Goal: Task Accomplishment & Management: Use online tool/utility

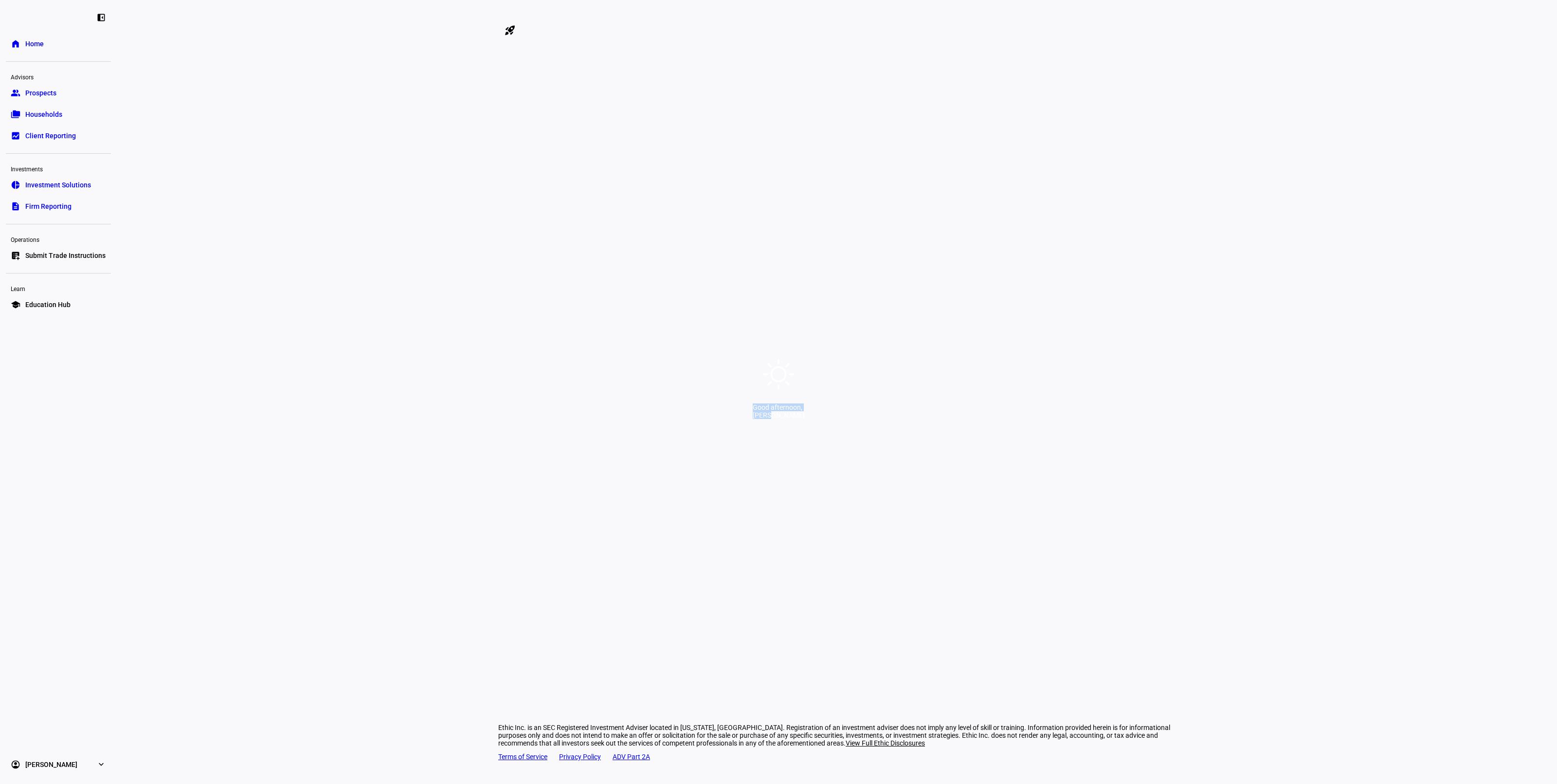
drag, startPoint x: 672, startPoint y: 409, endPoint x: 877, endPoint y: 411, distance: 205.0
click at [805, 411] on div "Good afternoon, [PERSON_NAME]" at bounding box center [779, 411] width 52 height 16
drag, startPoint x: 877, startPoint y: 411, endPoint x: 894, endPoint y: 413, distance: 17.1
click at [805, 411] on div "[PERSON_NAME]" at bounding box center [779, 415] width 52 height 8
drag, startPoint x: 894, startPoint y: 413, endPoint x: 627, endPoint y: 426, distance: 267.3
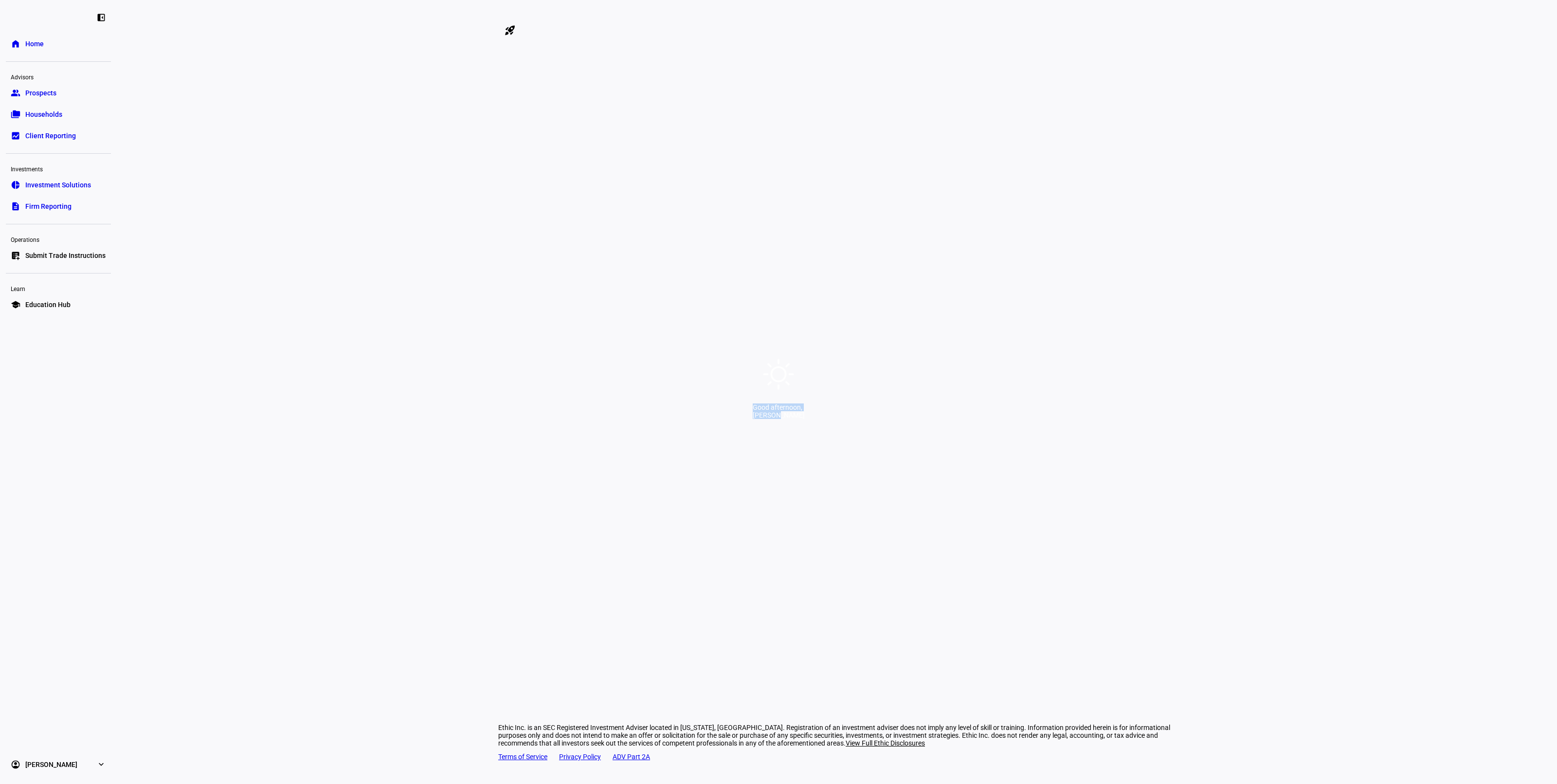
click at [627, 426] on div "Good afternoon, [PERSON_NAME]" at bounding box center [778, 392] width 1557 height 784
drag, startPoint x: 806, startPoint y: 367, endPoint x: 907, endPoint y: 378, distance: 101.6
click at [883, 371] on div "Good afternoon, [PERSON_NAME]" at bounding box center [778, 392] width 1557 height 784
click at [904, 416] on div "Good afternoon, [PERSON_NAME]" at bounding box center [778, 392] width 1557 height 784
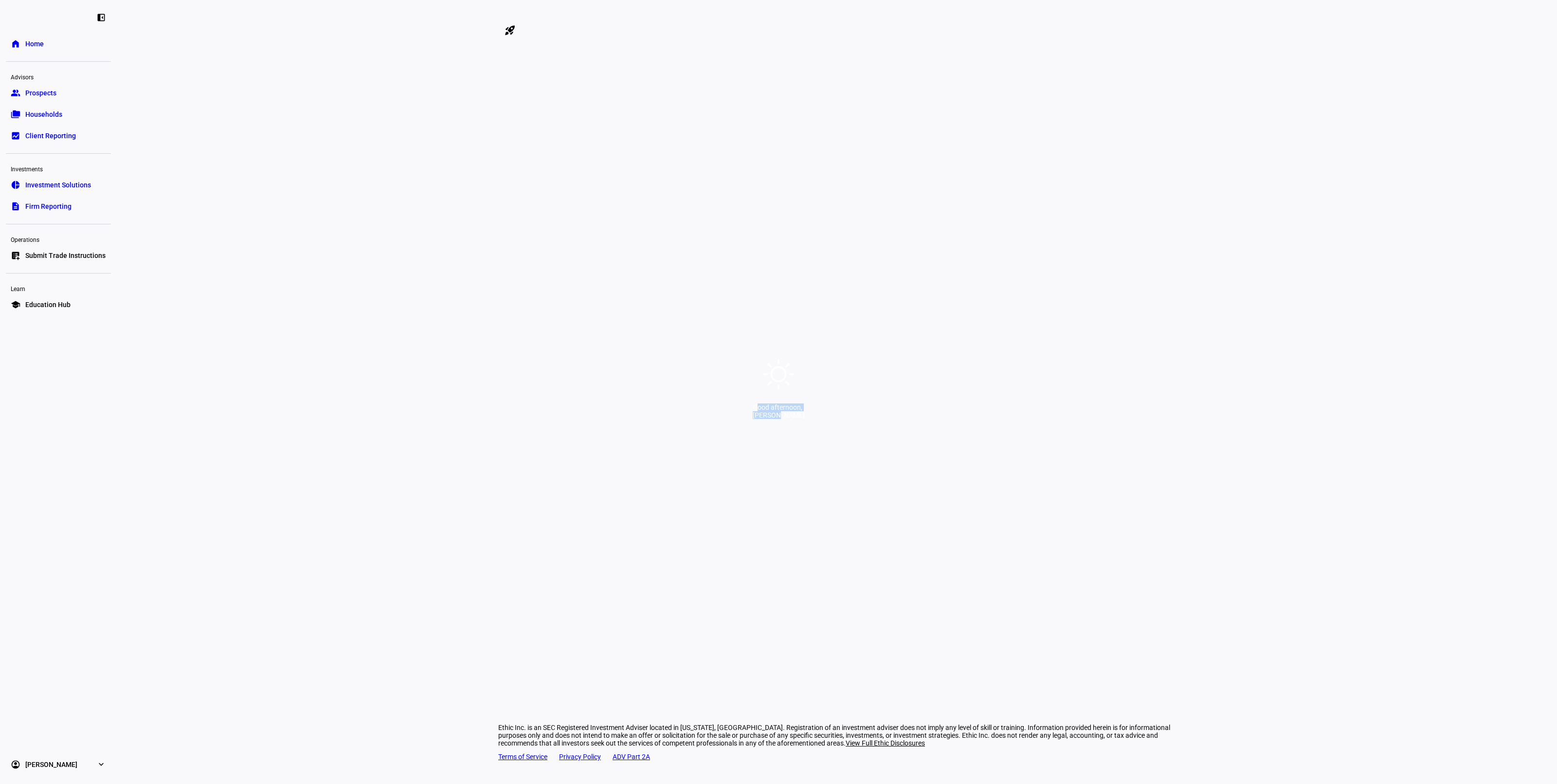
drag, startPoint x: 896, startPoint y: 416, endPoint x: 682, endPoint y: 421, distance: 214.1
click at [683, 421] on div "Good afternoon, [PERSON_NAME]" at bounding box center [778, 392] width 1557 height 784
drag, startPoint x: 681, startPoint y: 421, endPoint x: 669, endPoint y: 423, distance: 12.2
click at [753, 411] on div "Good afternoon," at bounding box center [779, 408] width 52 height 8
drag, startPoint x: 680, startPoint y: 419, endPoint x: 750, endPoint y: 411, distance: 70.5
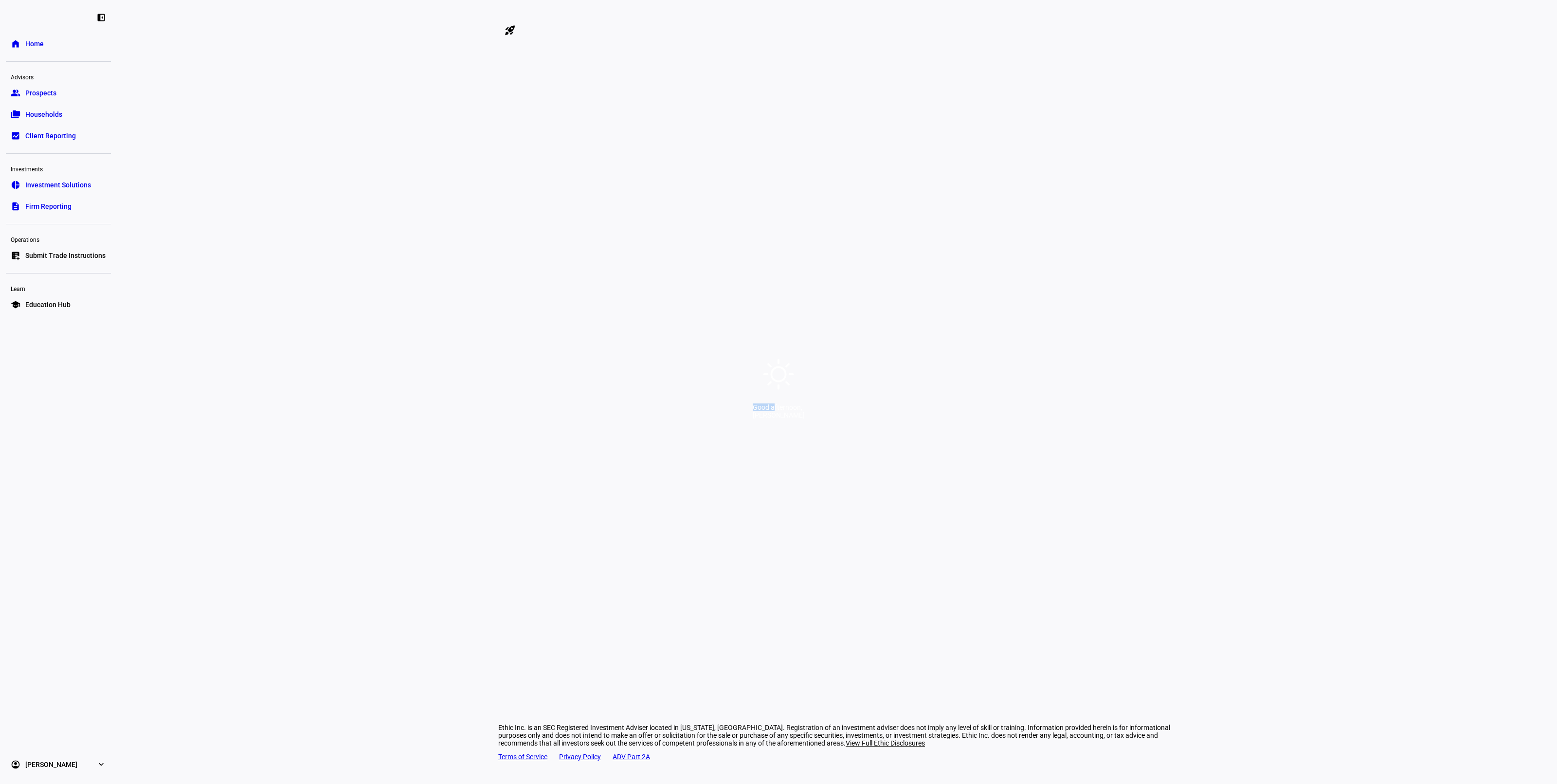
click at [753, 411] on div "Good afternoon," at bounding box center [779, 408] width 52 height 8
drag, startPoint x: 694, startPoint y: 415, endPoint x: 687, endPoint y: 416, distance: 7.1
click at [753, 411] on div "Good afternoon," at bounding box center [779, 408] width 52 height 8
drag, startPoint x: 672, startPoint y: 415, endPoint x: 795, endPoint y: 411, distance: 123.1
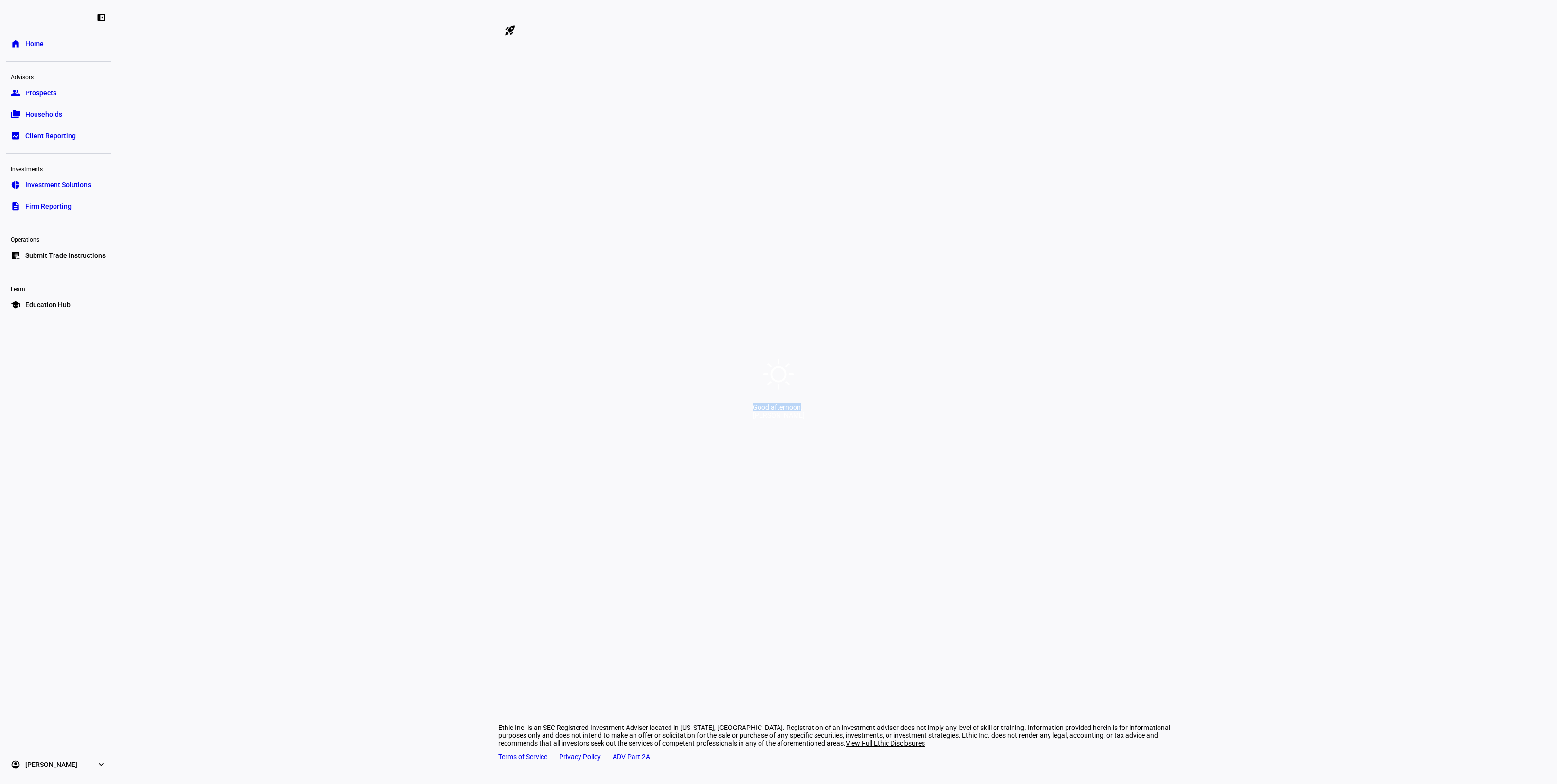
click at [795, 411] on div "Good afternoon," at bounding box center [779, 408] width 52 height 8
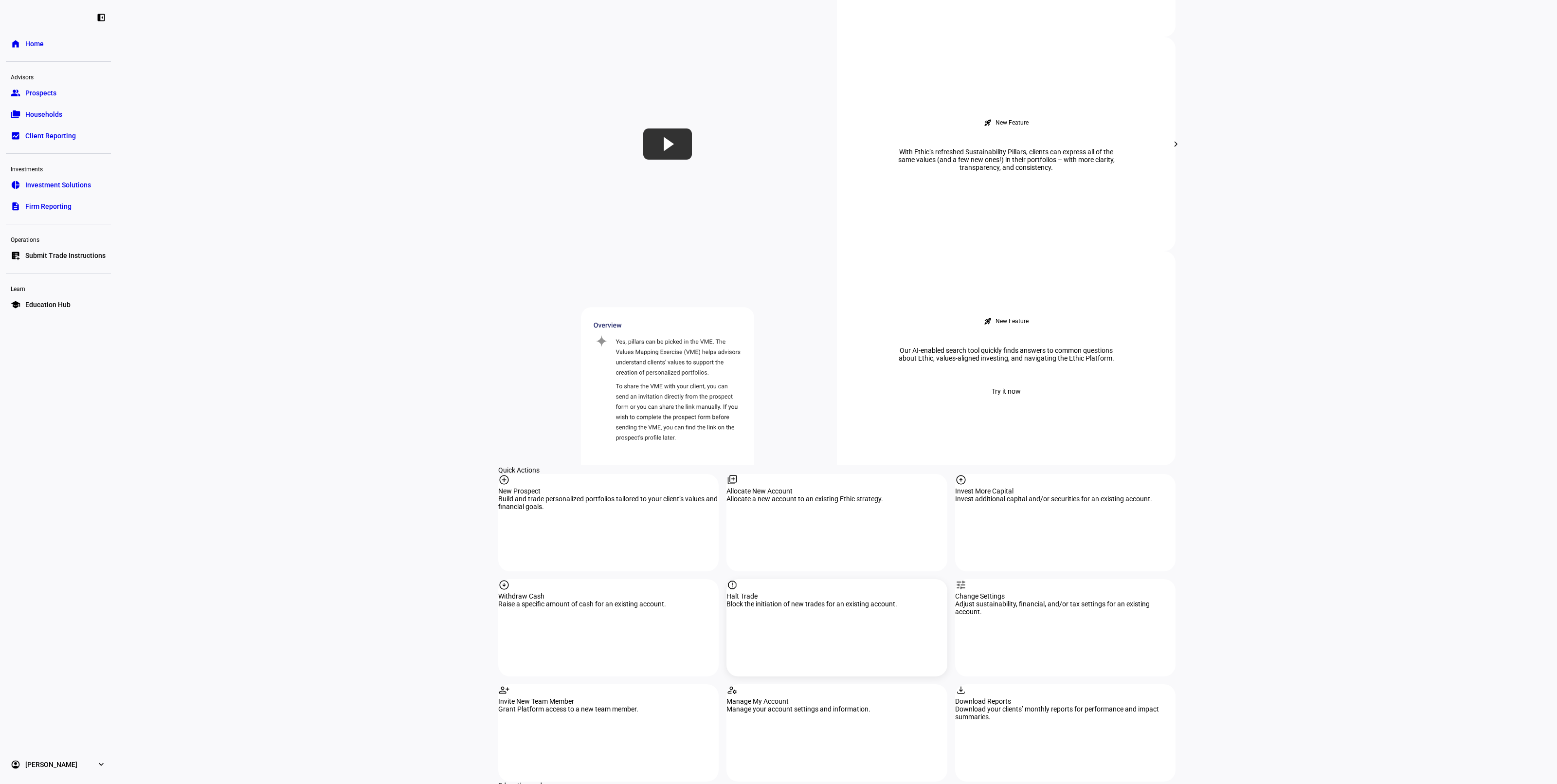
scroll to position [592, 0]
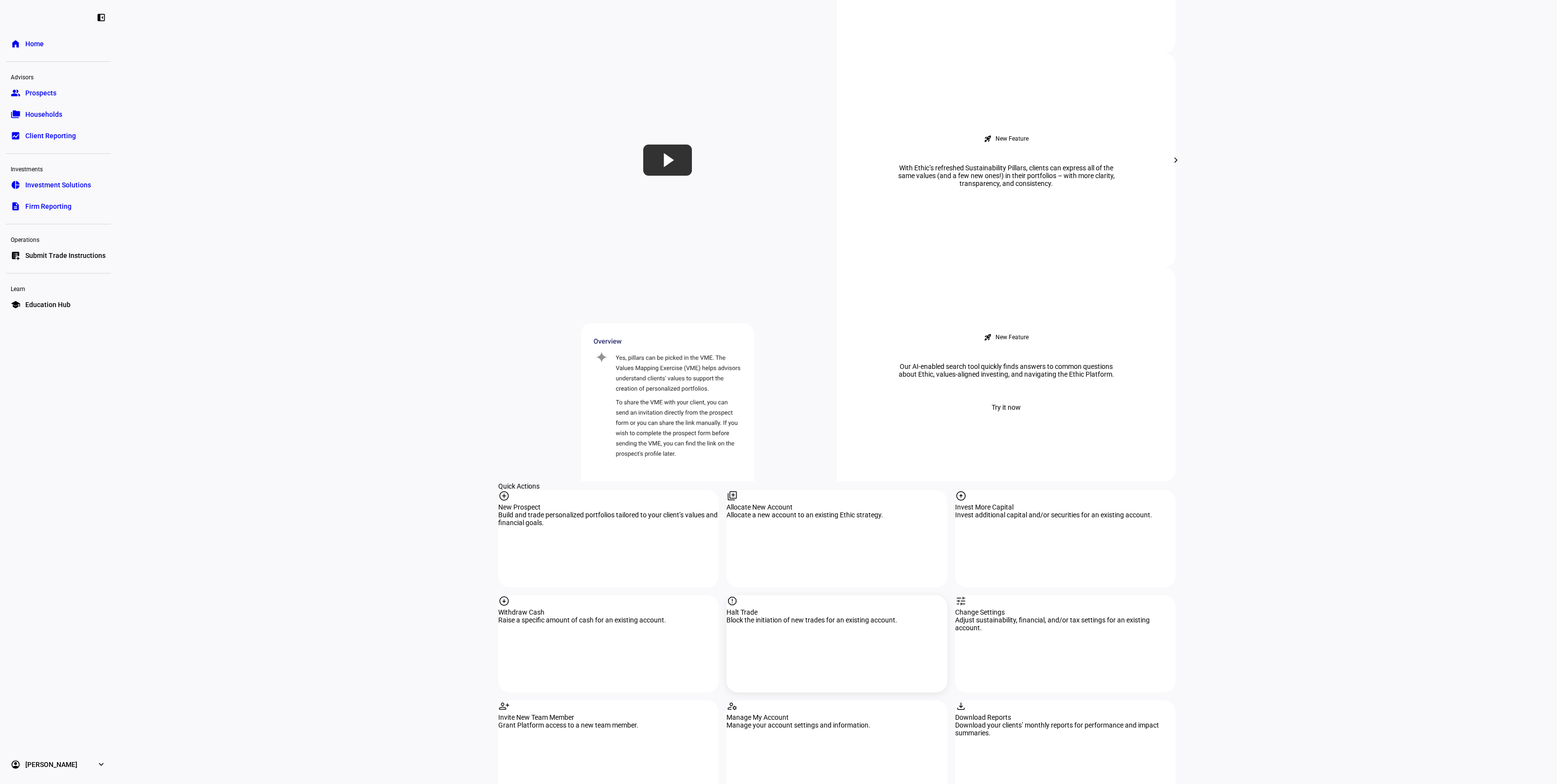
click at [774, 595] on div "report Halt Trade Block the initiation of new trades for an existing account." at bounding box center [837, 643] width 220 height 97
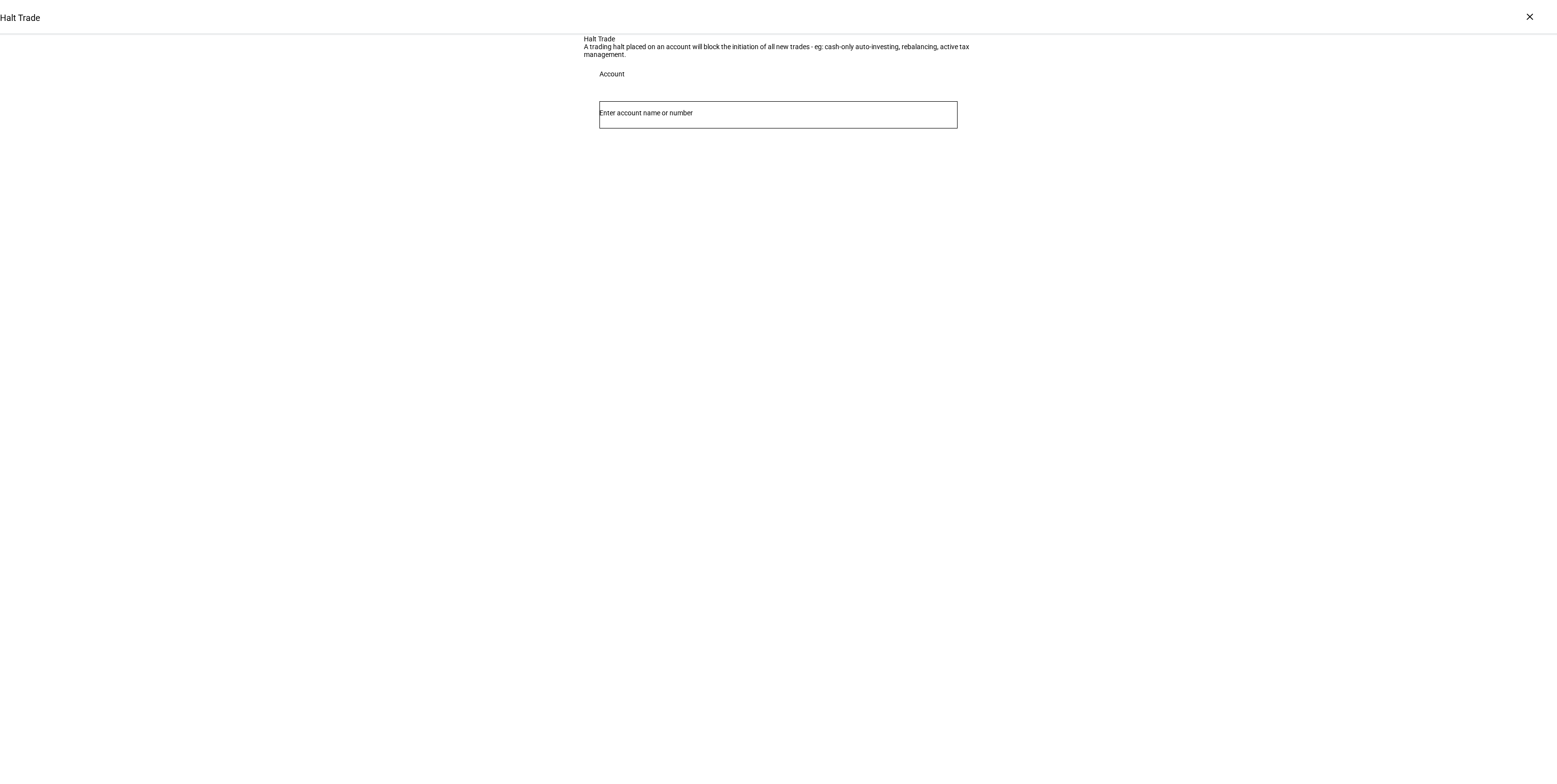
drag, startPoint x: 521, startPoint y: 426, endPoint x: 655, endPoint y: 219, distance: 246.6
click at [521, 426] on div "Halt Trade Halt Trade A trading halt placed on an account will block the initia…" at bounding box center [778, 392] width 1557 height 784
click at [657, 116] on input "Number" at bounding box center [778, 113] width 358 height 8
type input "[PERSON_NAME]"
click at [486, 307] on div "Halt Trade Halt Trade A trading halt placed on an account will block the initia…" at bounding box center [778, 392] width 1557 height 784
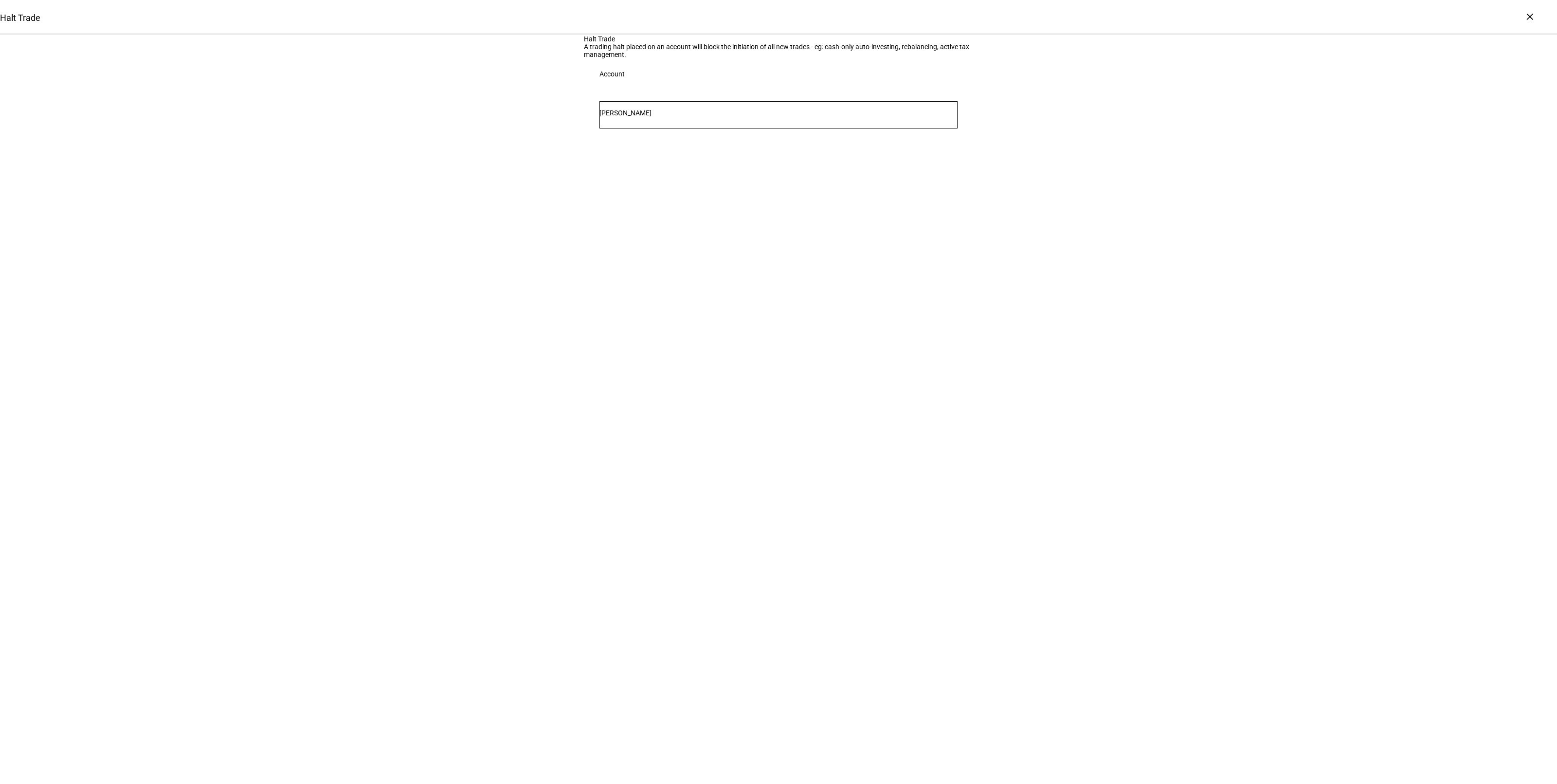
click at [680, 128] on div "[PERSON_NAME]" at bounding box center [778, 114] width 358 height 27
click at [673, 273] on span "Trust 1554" at bounding box center [686, 276] width 150 height 10
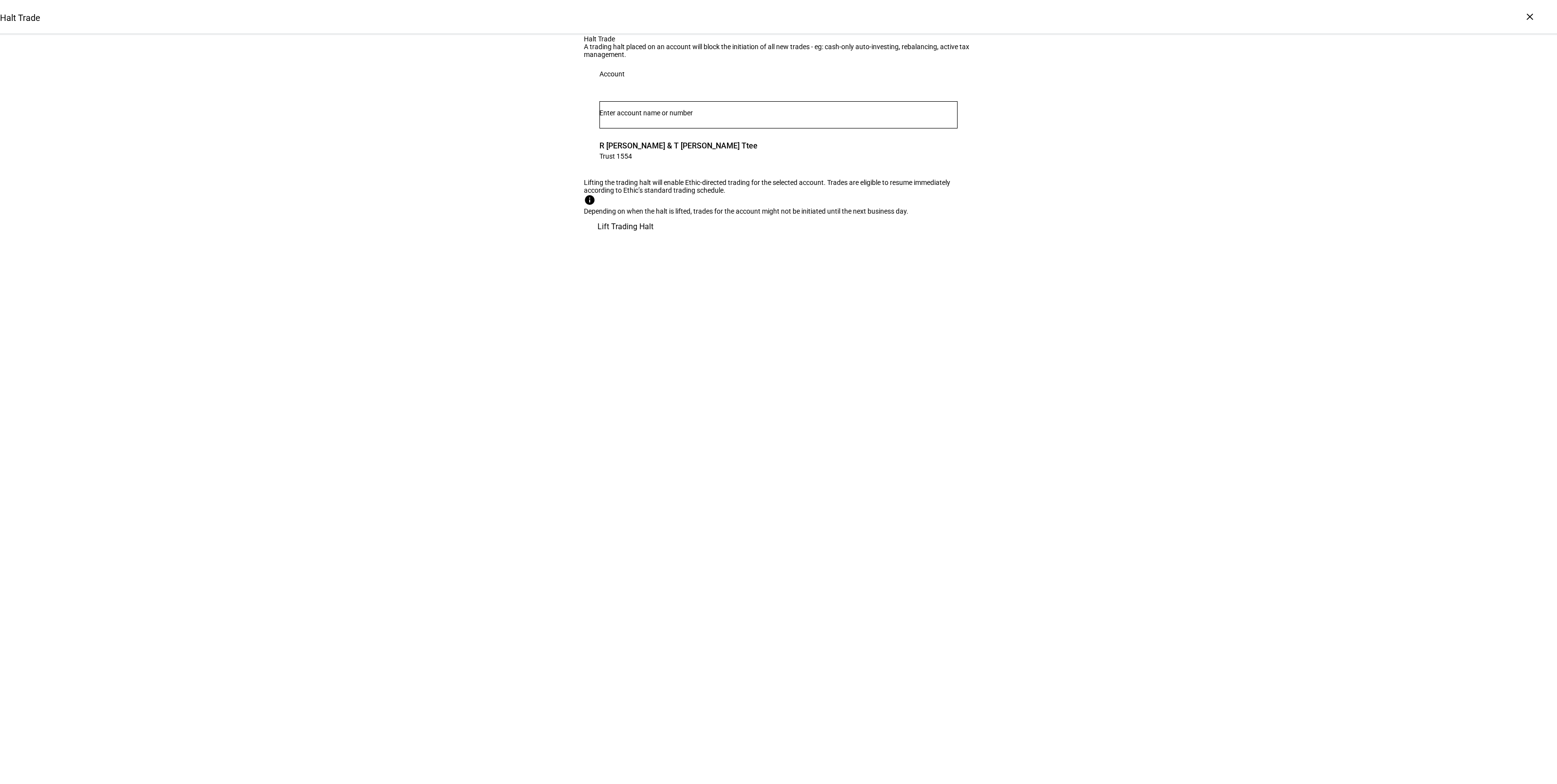
drag, startPoint x: 624, startPoint y: 336, endPoint x: 959, endPoint y: 337, distance: 335.0
click at [955, 215] on div "info Depending on when the halt is lifted, trades for the account might not be …" at bounding box center [778, 205] width 389 height 21
click at [964, 215] on div "info Depending on when the halt is lifted, trades for the account might not be …" at bounding box center [778, 205] width 389 height 21
drag, startPoint x: 953, startPoint y: 339, endPoint x: 661, endPoint y: 334, distance: 292.0
click at [661, 215] on div "info Depending on when the halt is lifted, trades for the account might not be …" at bounding box center [778, 205] width 389 height 21
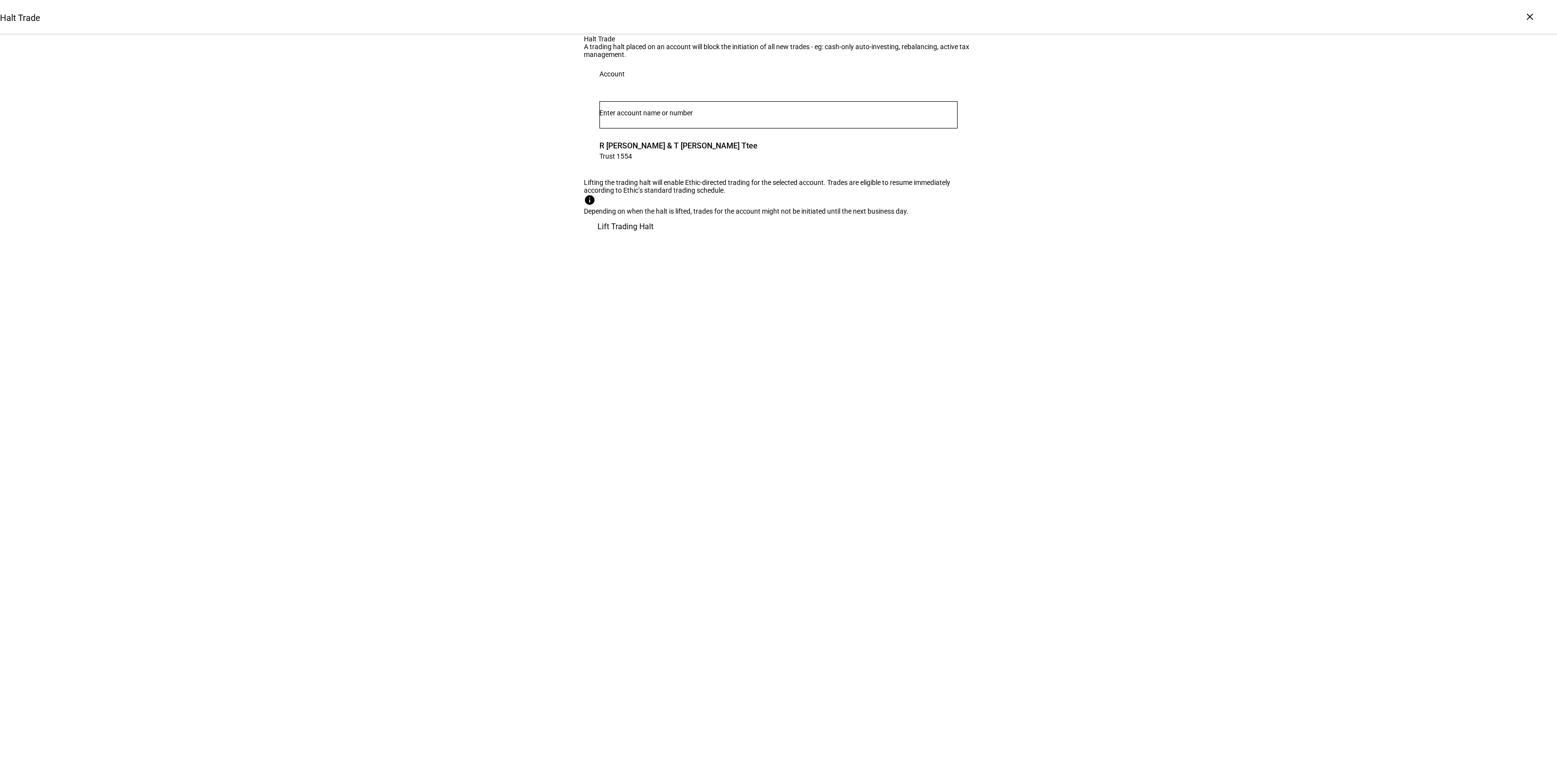
click at [659, 215] on div "info Depending on when the halt is lifted, trades for the account might not be …" at bounding box center [778, 205] width 389 height 21
drag, startPoint x: 601, startPoint y: 302, endPoint x: 842, endPoint y: 310, distance: 241.1
click at [842, 194] on div "Lifting the trading halt will enable Ethic-directed trading for the selected ac…" at bounding box center [778, 186] width 389 height 16
drag, startPoint x: 709, startPoint y: 303, endPoint x: 557, endPoint y: 287, distance: 152.8
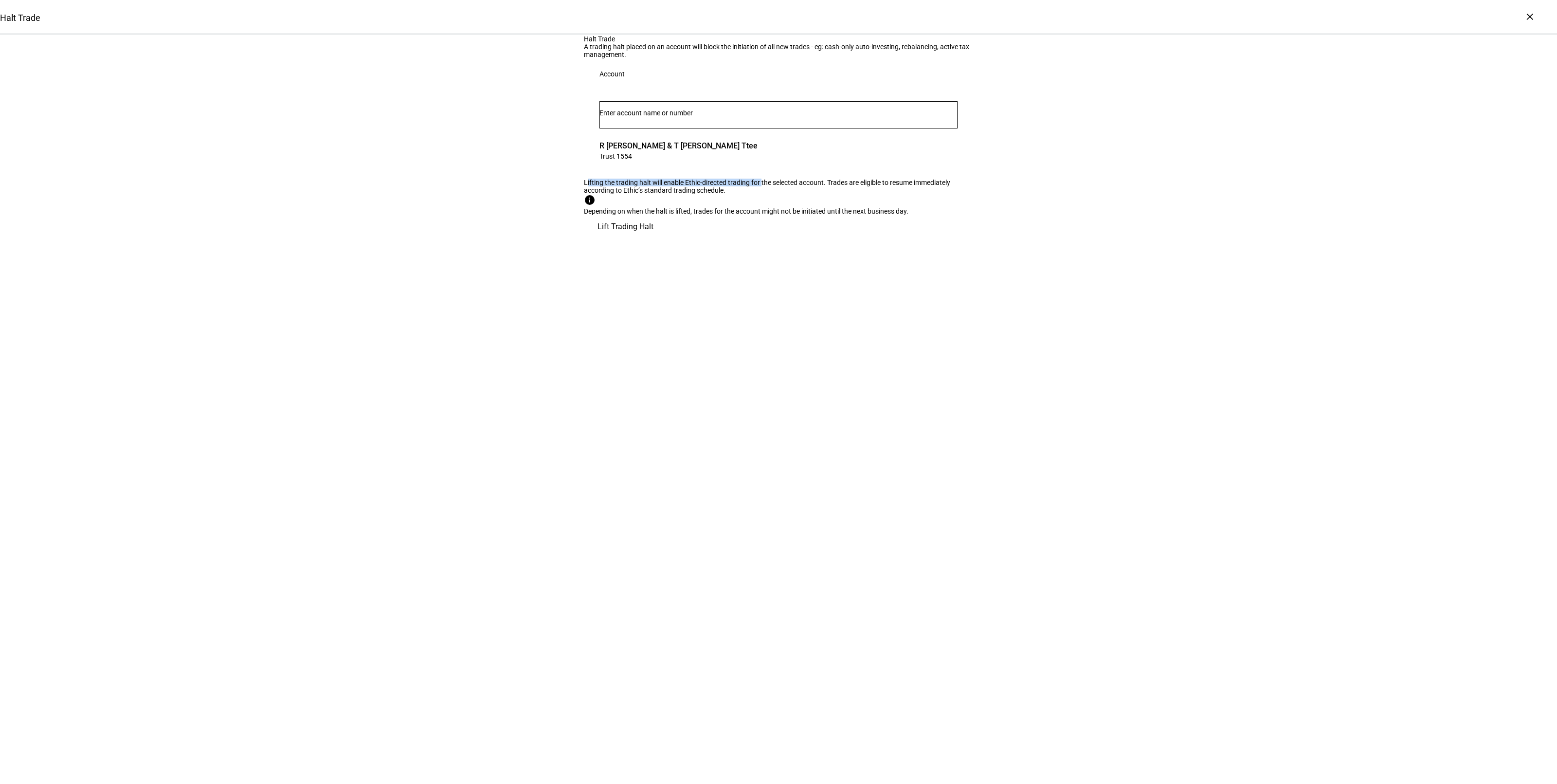
click at [564, 239] on div "Halt Trade A trading halt placed on an account will block the initiation of all…" at bounding box center [778, 137] width 1557 height 204
click at [556, 239] on div "Halt Trade A trading halt placed on an account will block the initiation of all…" at bounding box center [778, 137] width 1557 height 204
click at [1528, 15] on div "×" at bounding box center [1530, 16] width 16 height 16
